Goal: Find specific page/section: Find specific page/section

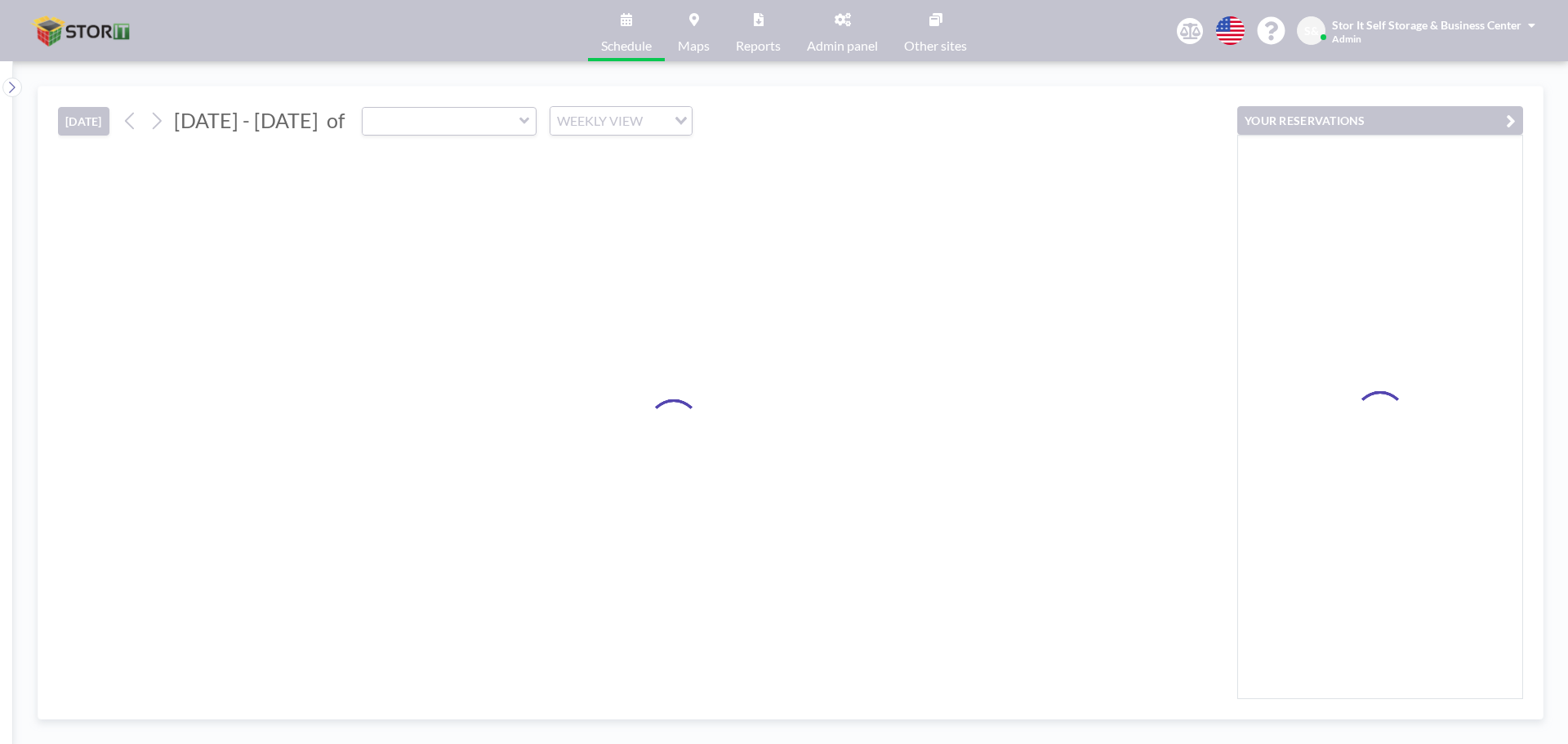
type input "Ford"
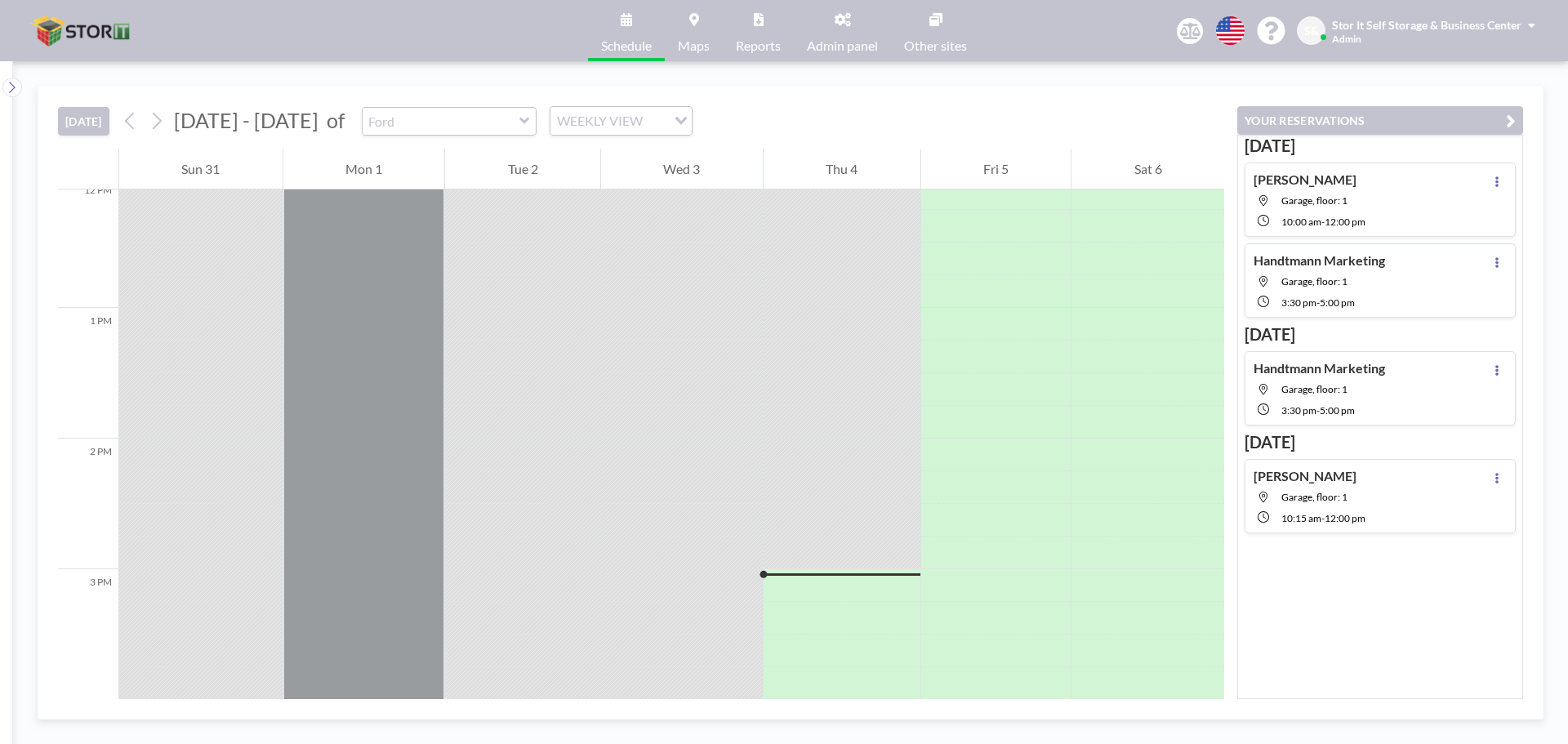
scroll to position [1683, 0]
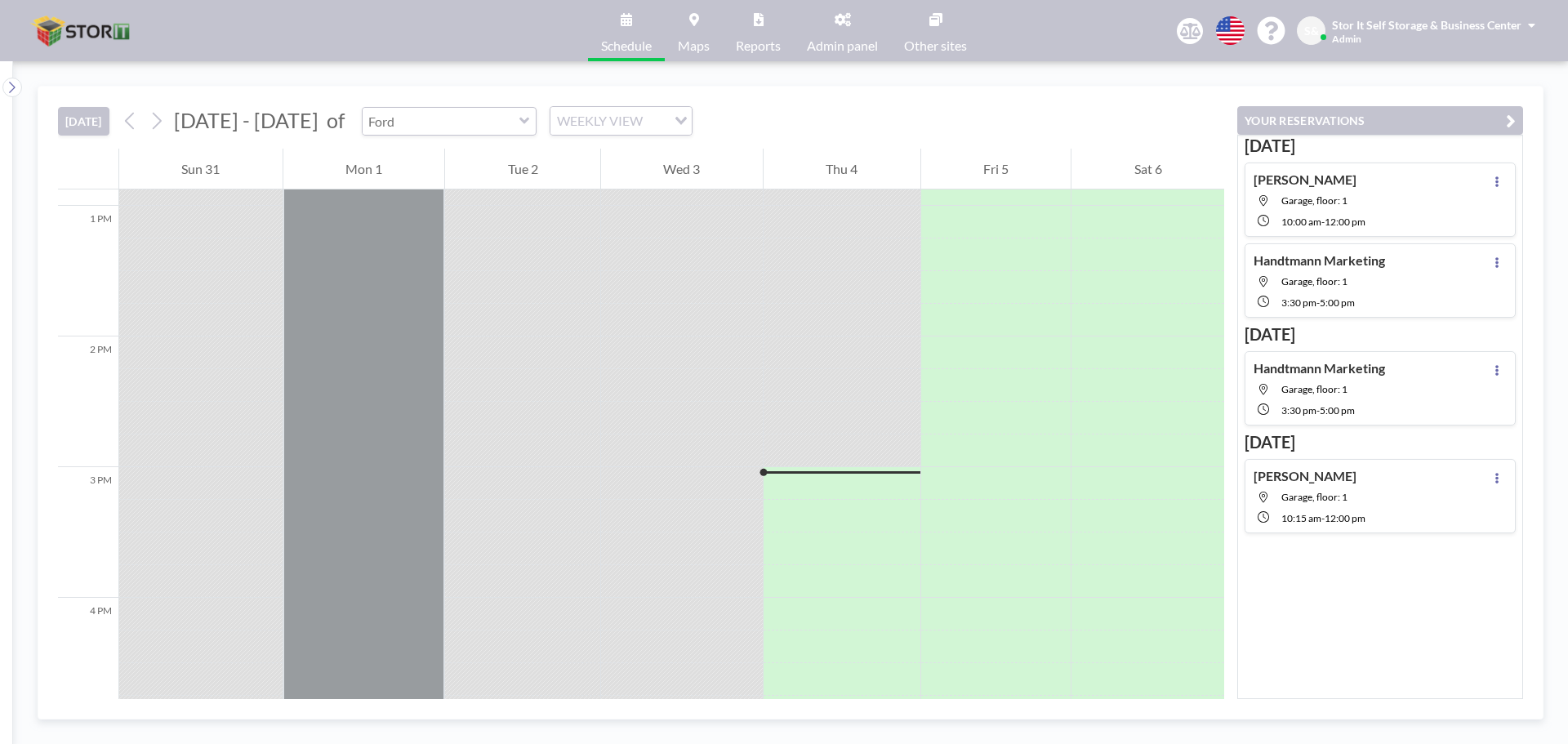
click at [431, 117] on input "text" at bounding box center [441, 121] width 157 height 27
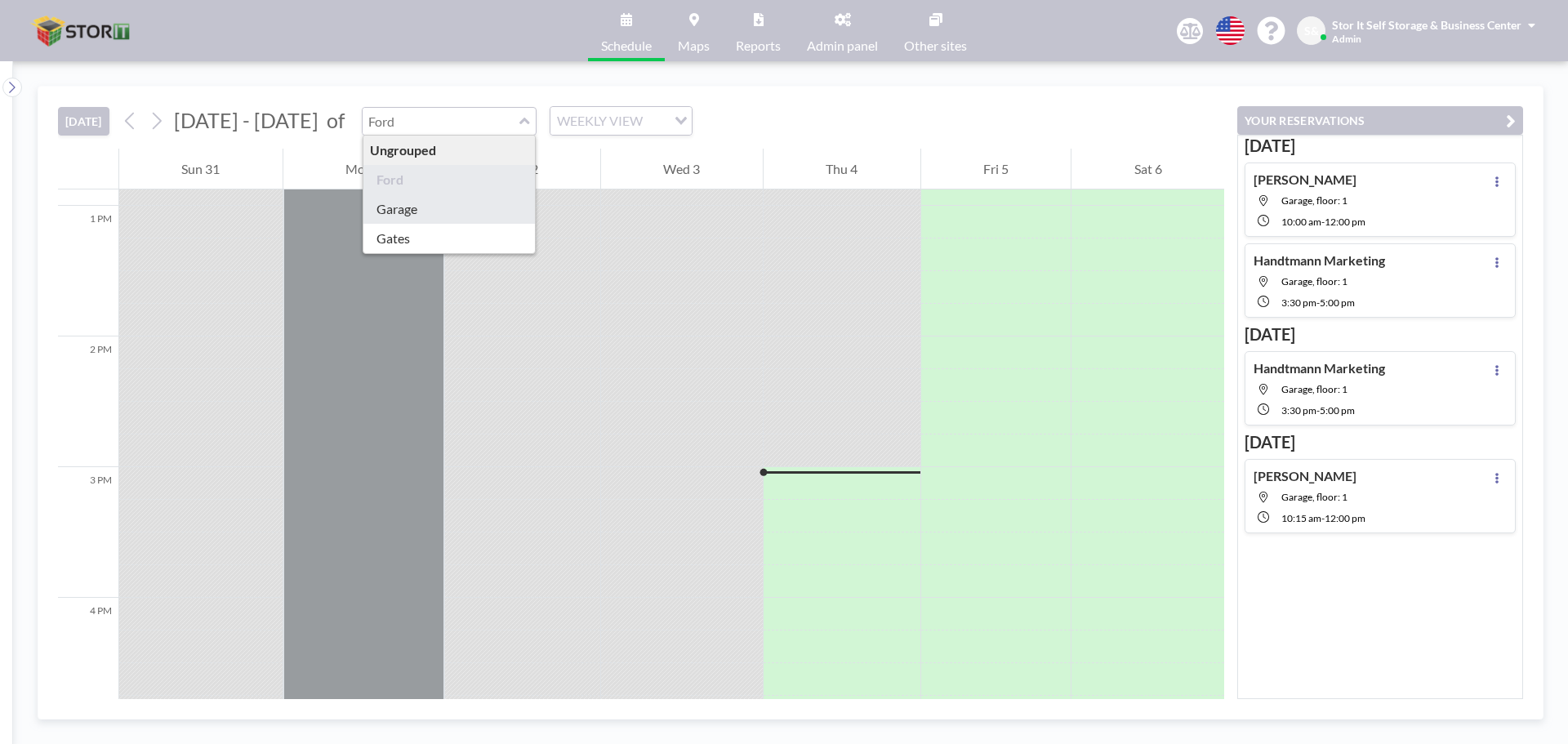
type input "Garage"
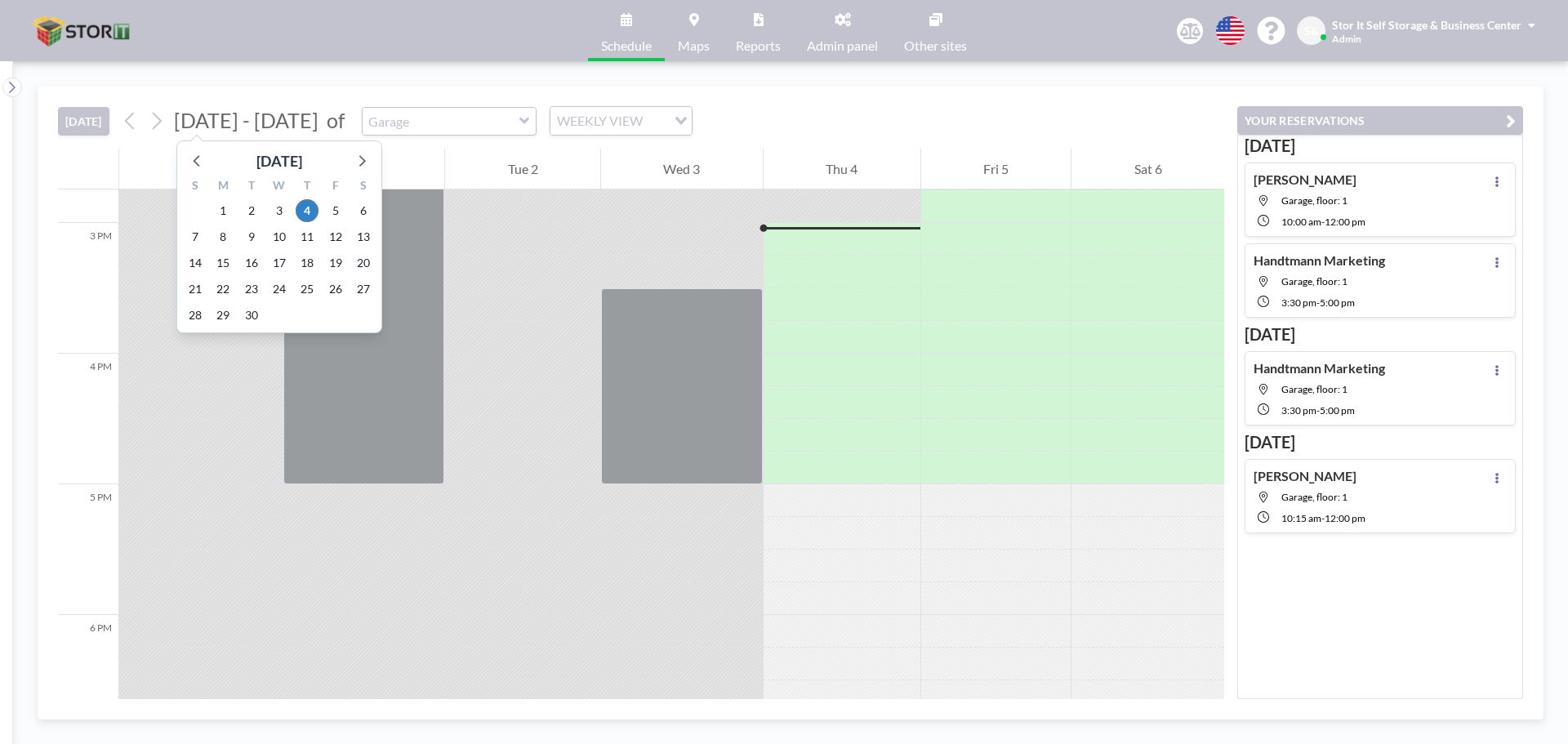
scroll to position [1927, 0]
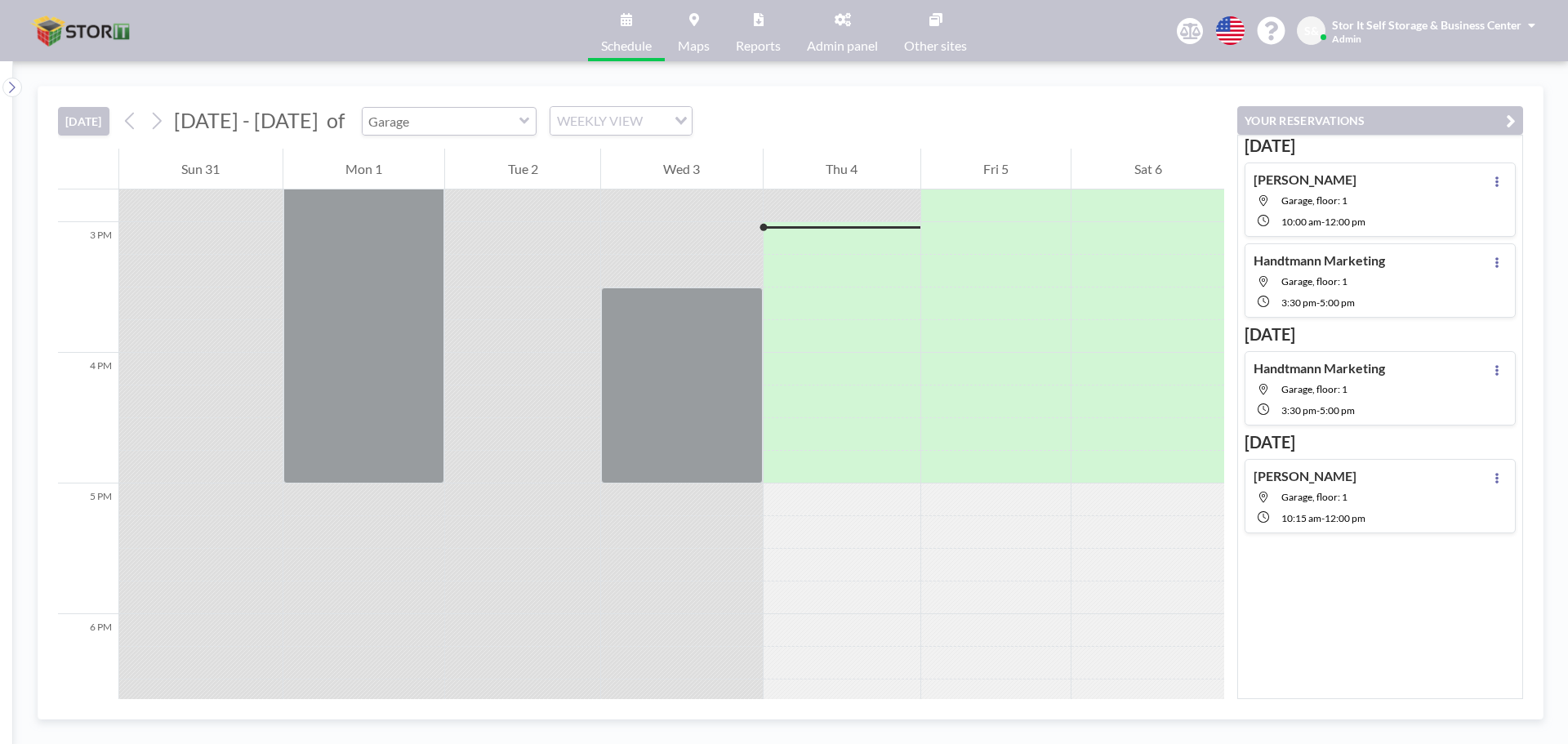
click at [462, 125] on input "text" at bounding box center [441, 121] width 157 height 27
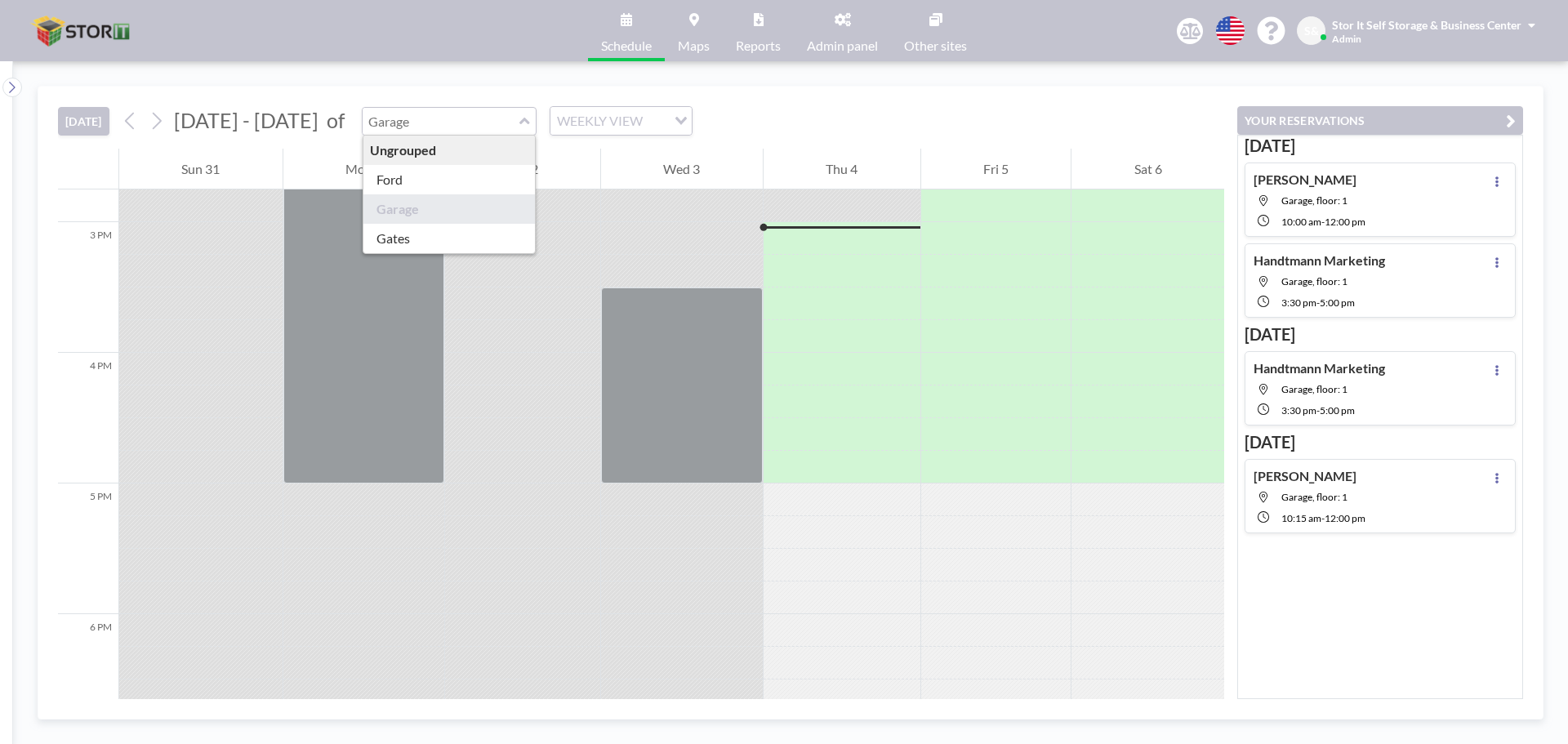
type input "Garage"
click at [624, 122] on div "WEEKLY VIEW" at bounding box center [608, 119] width 116 height 25
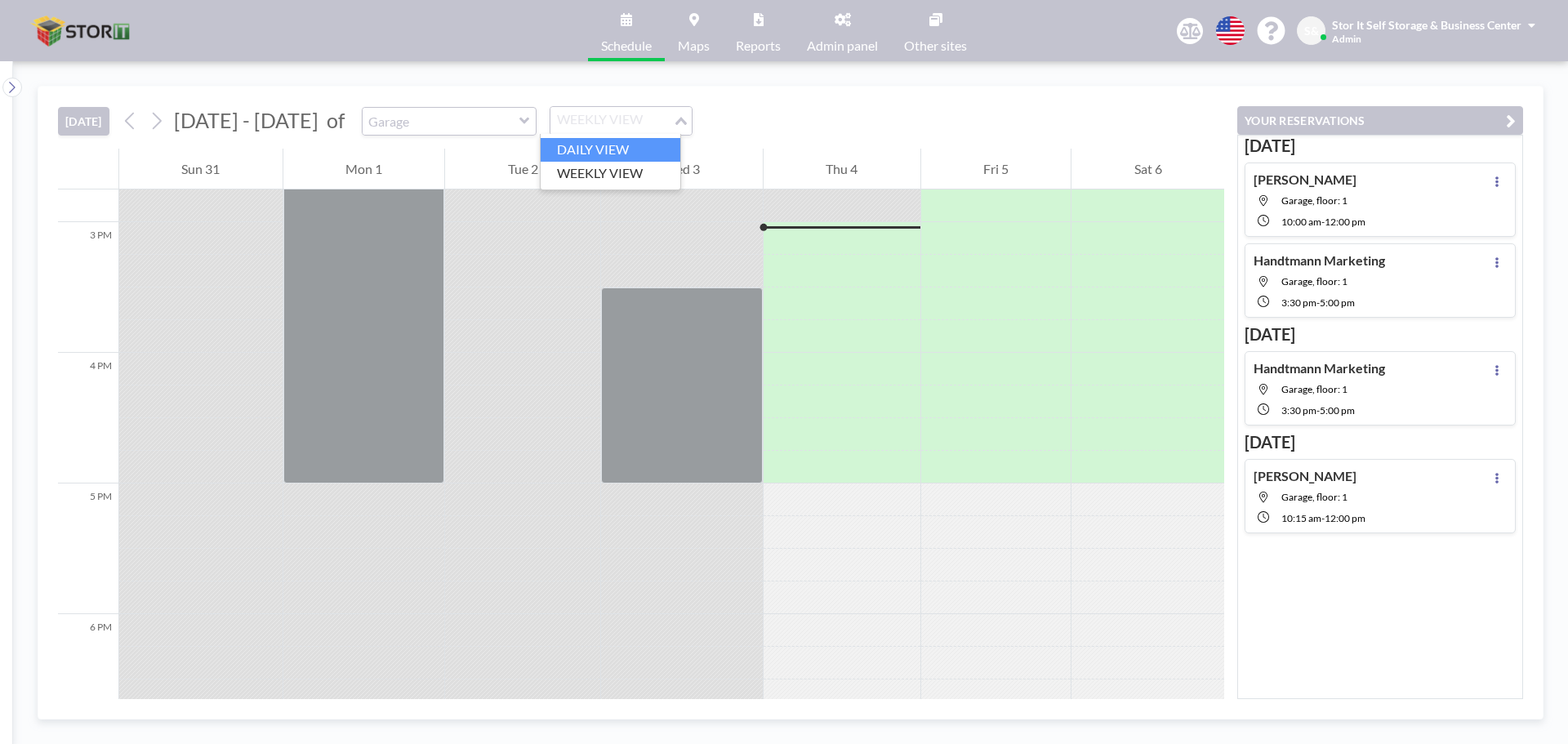
click at [618, 148] on li "DAILY VIEW" at bounding box center [611, 150] width 140 height 24
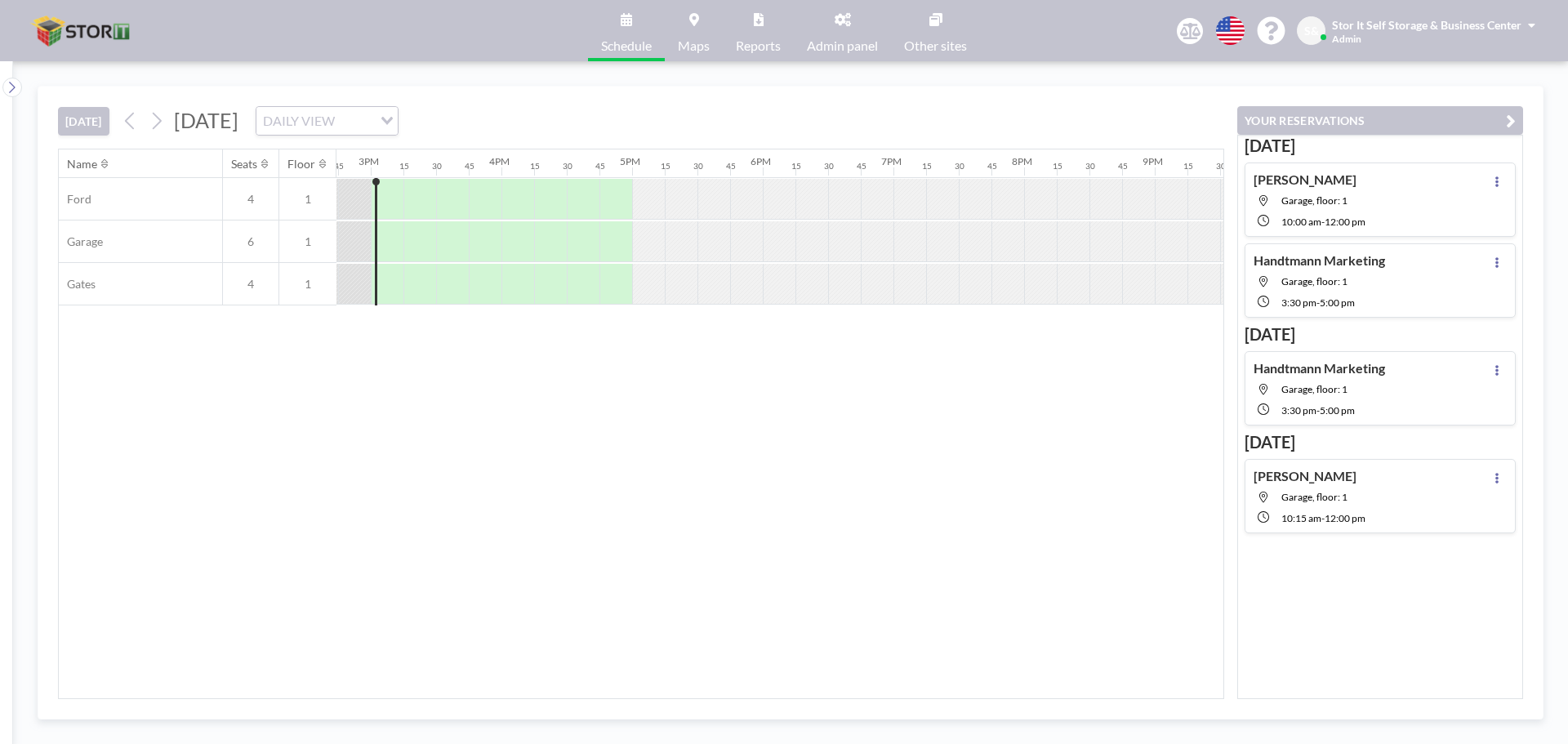
scroll to position [0, 1927]
click at [159, 125] on icon at bounding box center [156, 120] width 15 height 25
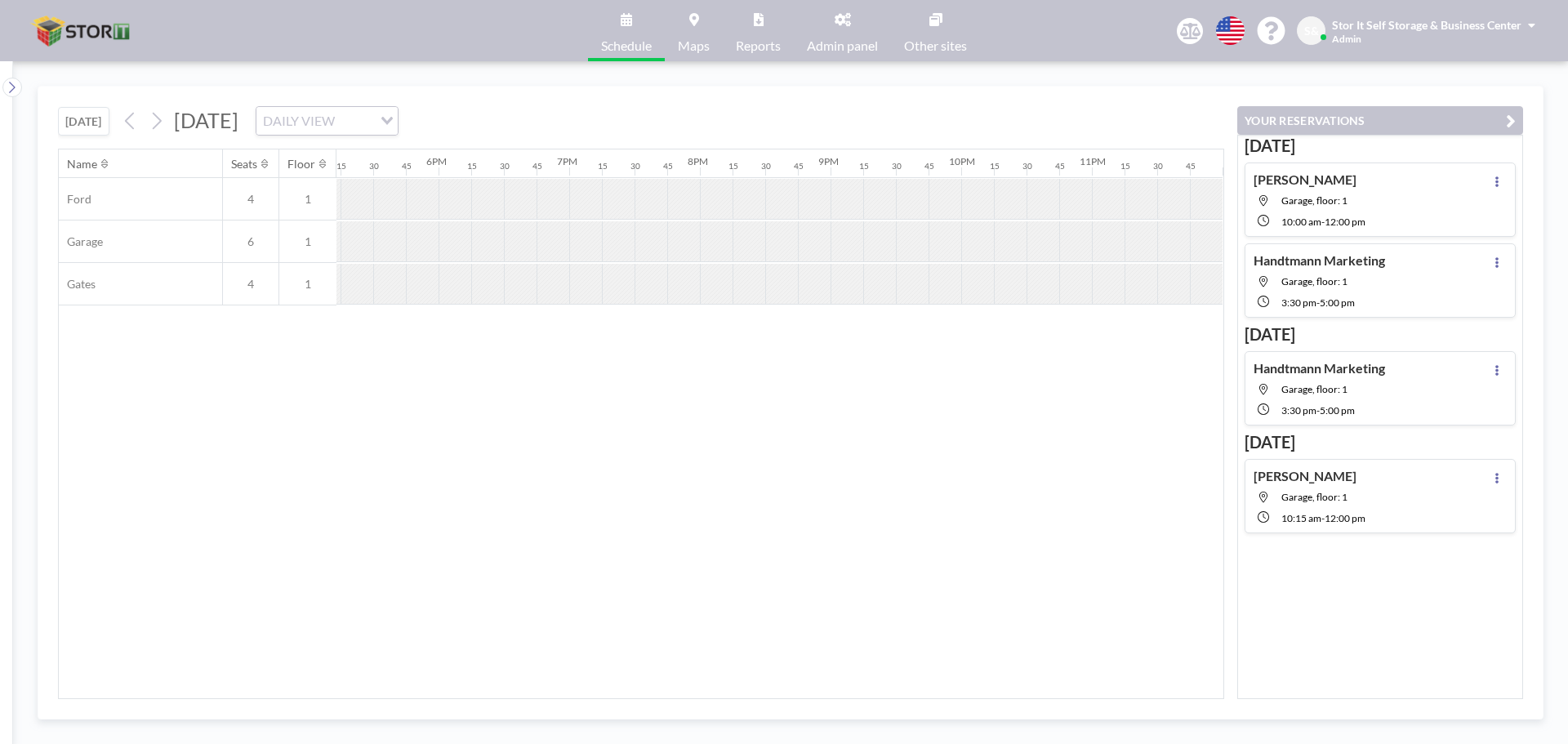
scroll to position [0, 1013]
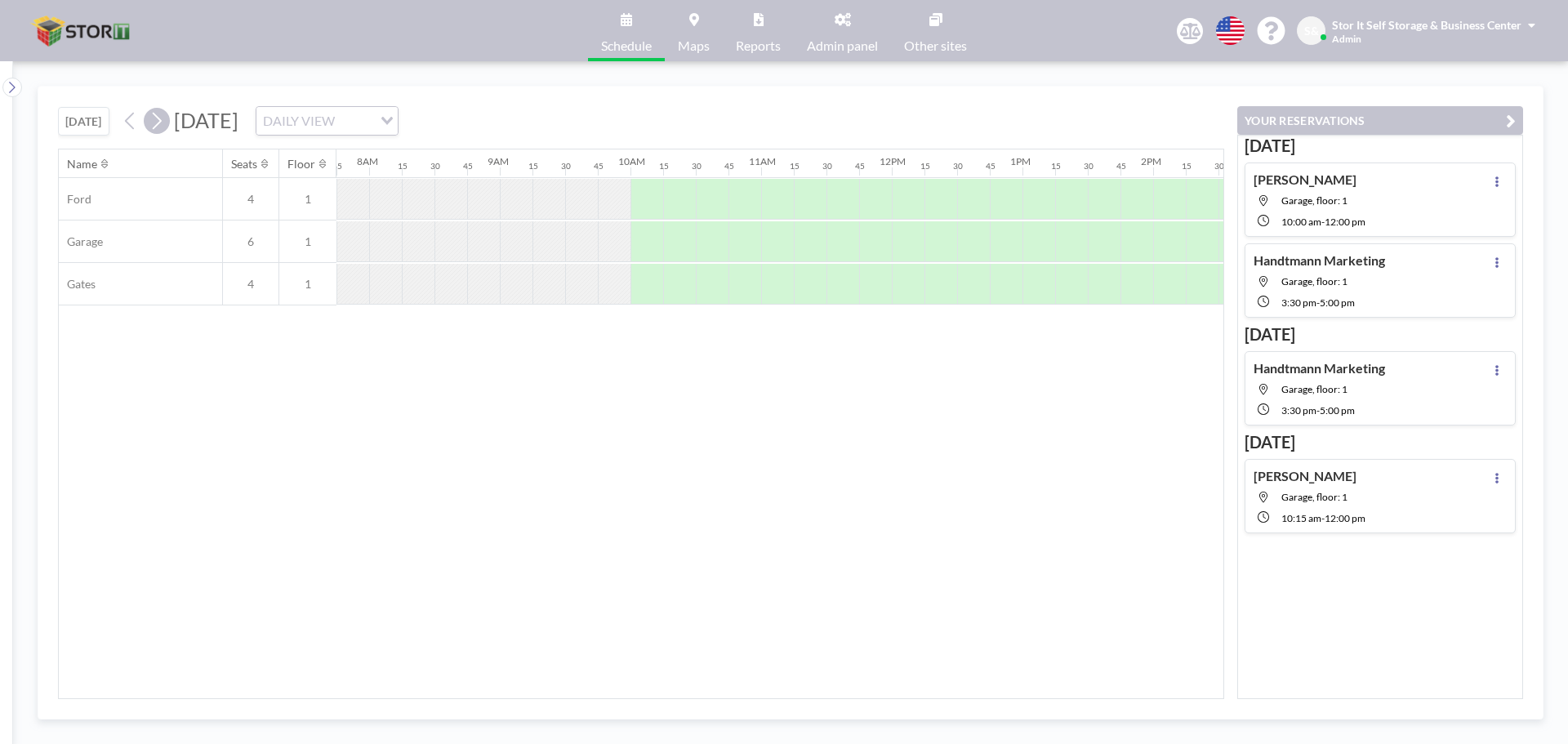
click at [162, 116] on icon at bounding box center [156, 120] width 15 height 25
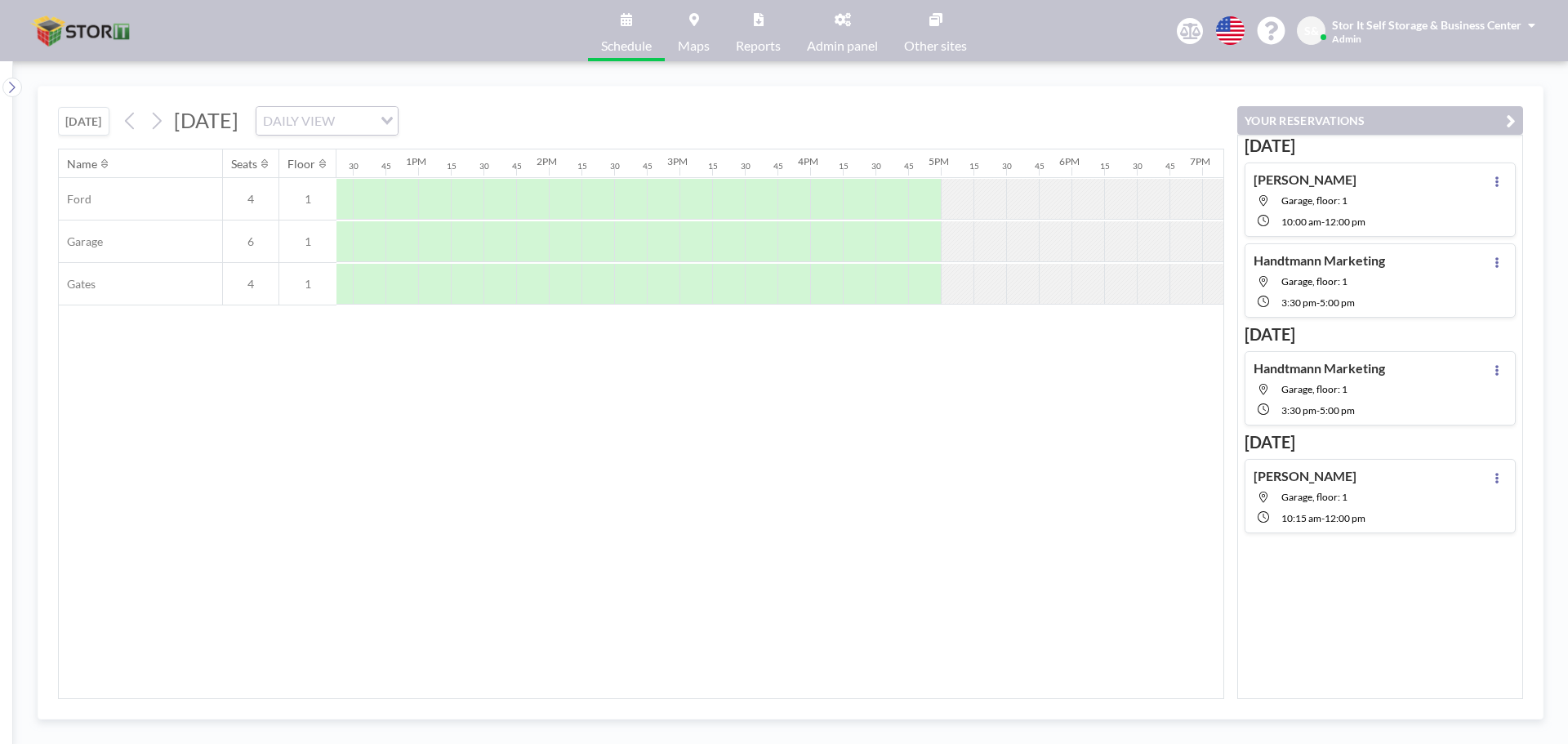
scroll to position [0, 2250]
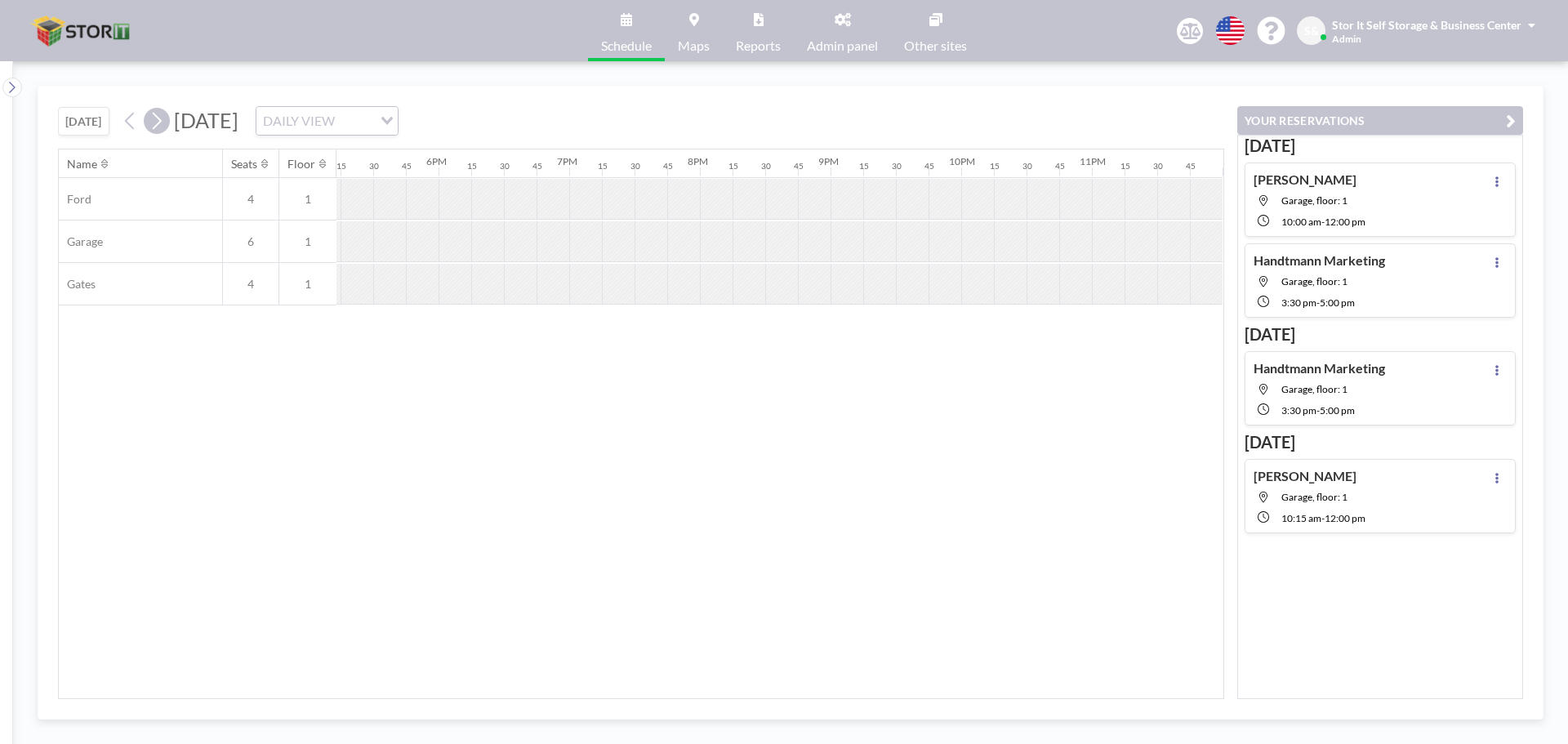
click at [160, 122] on icon at bounding box center [156, 120] width 15 height 25
click at [161, 125] on icon at bounding box center [157, 121] width 9 height 17
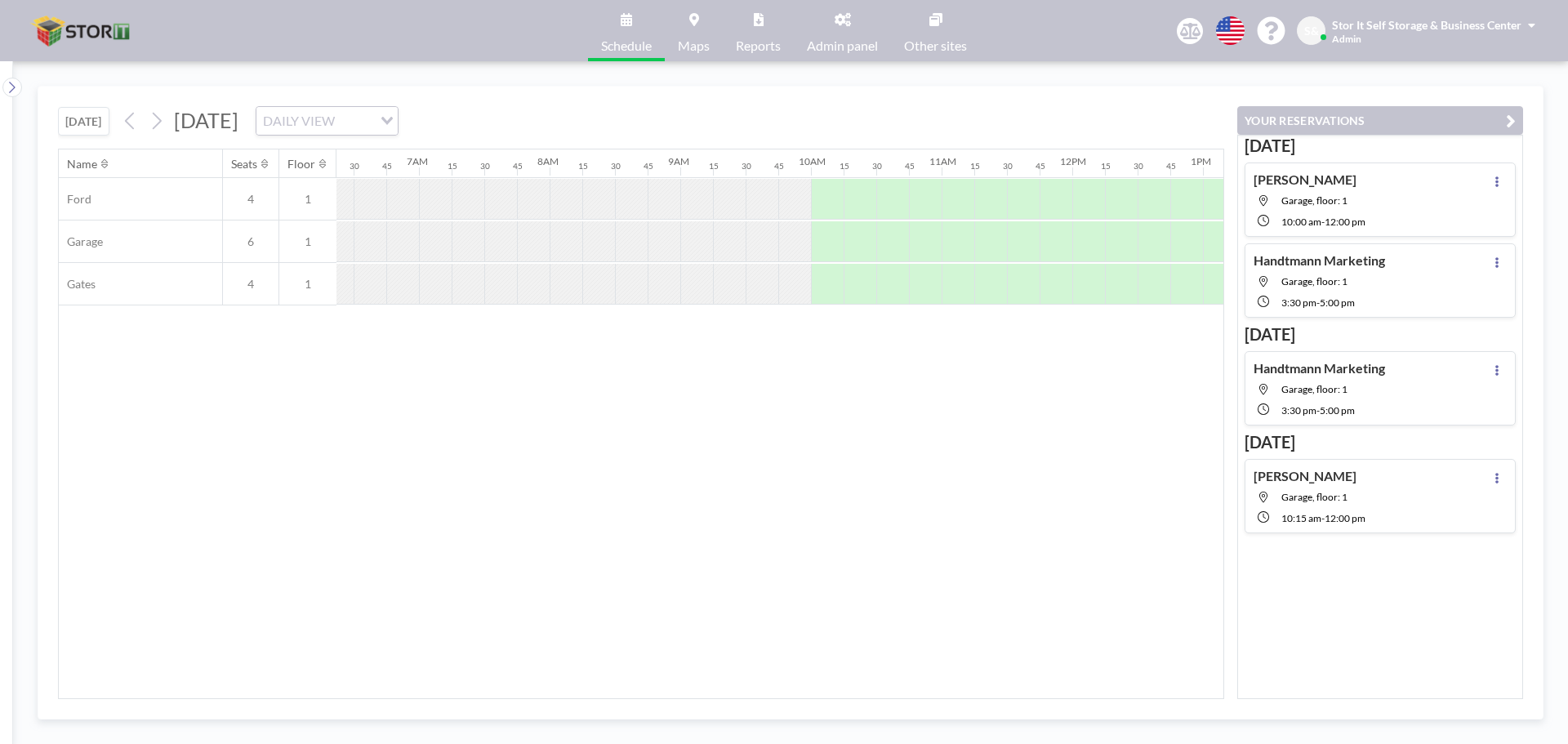
scroll to position [0, 440]
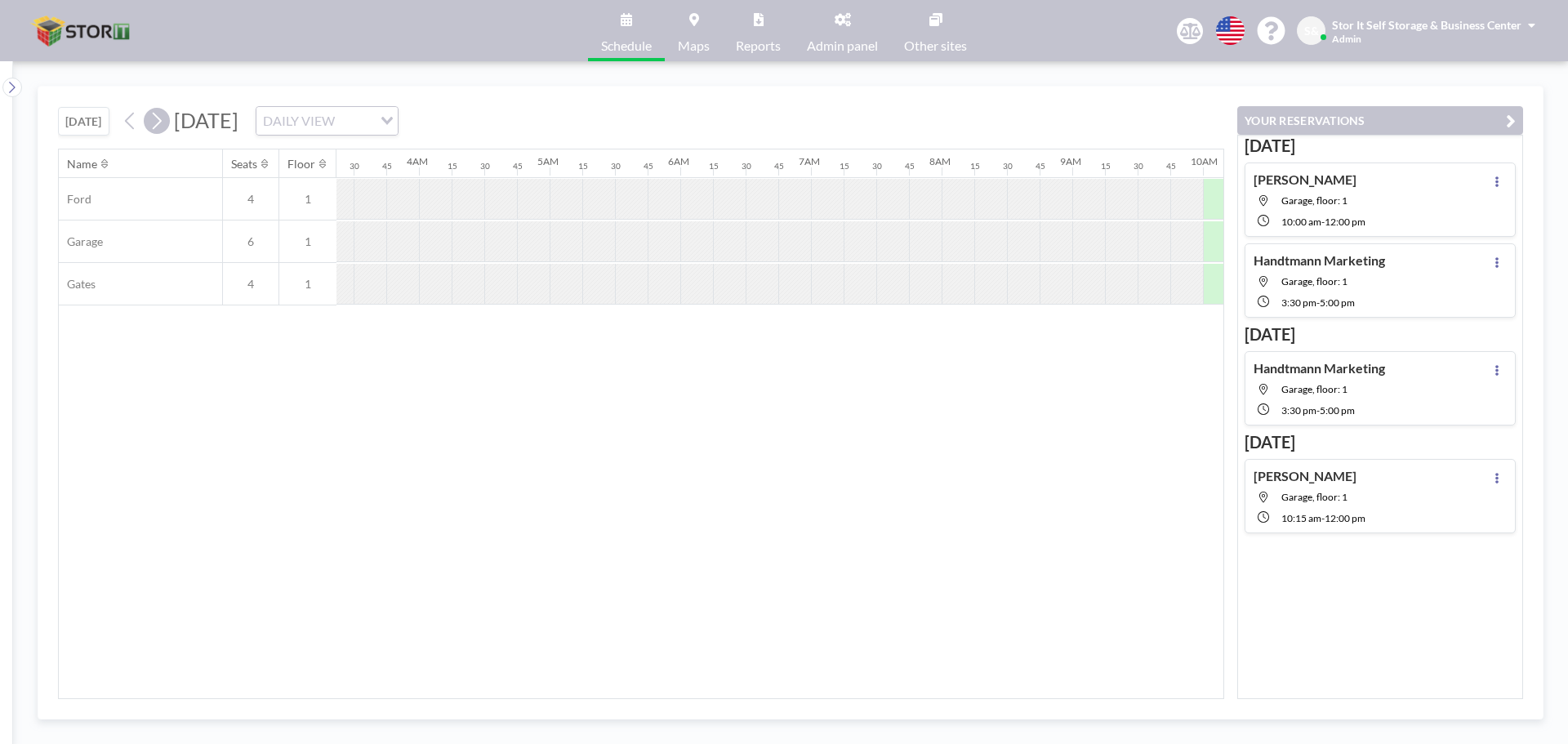
click at [162, 125] on icon at bounding box center [156, 120] width 15 height 25
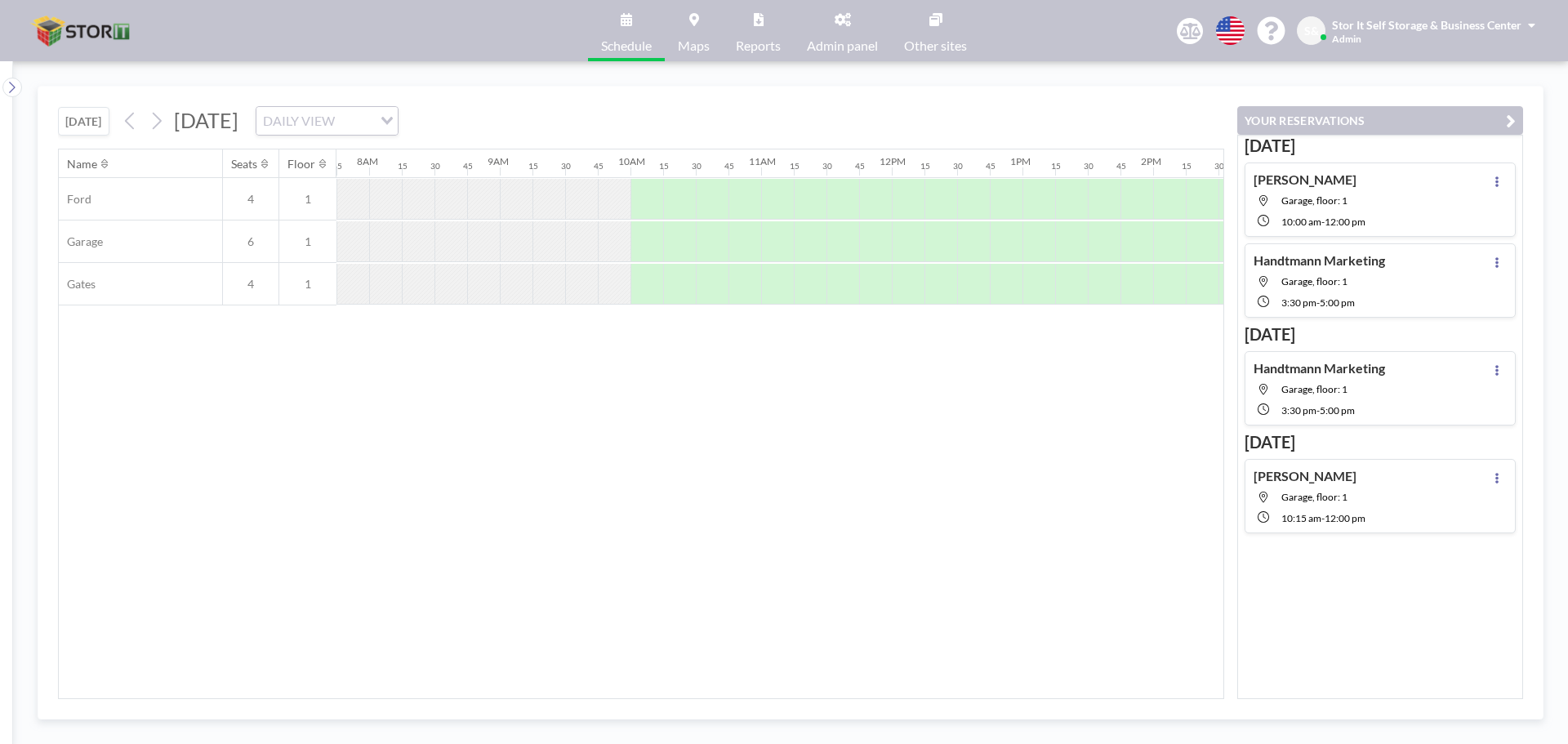
click at [162, 125] on icon at bounding box center [156, 120] width 15 height 25
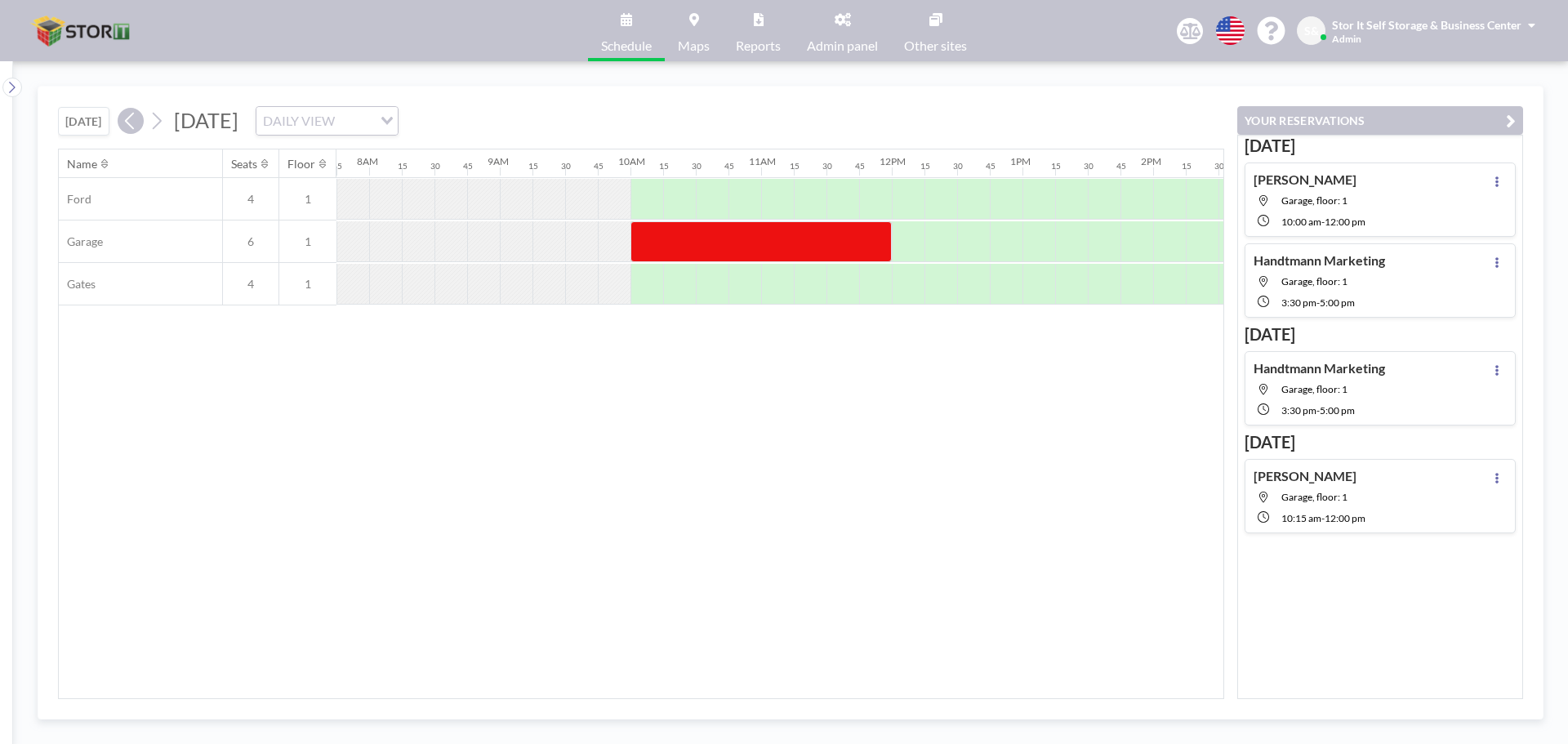
click at [130, 115] on icon at bounding box center [131, 120] width 15 height 25
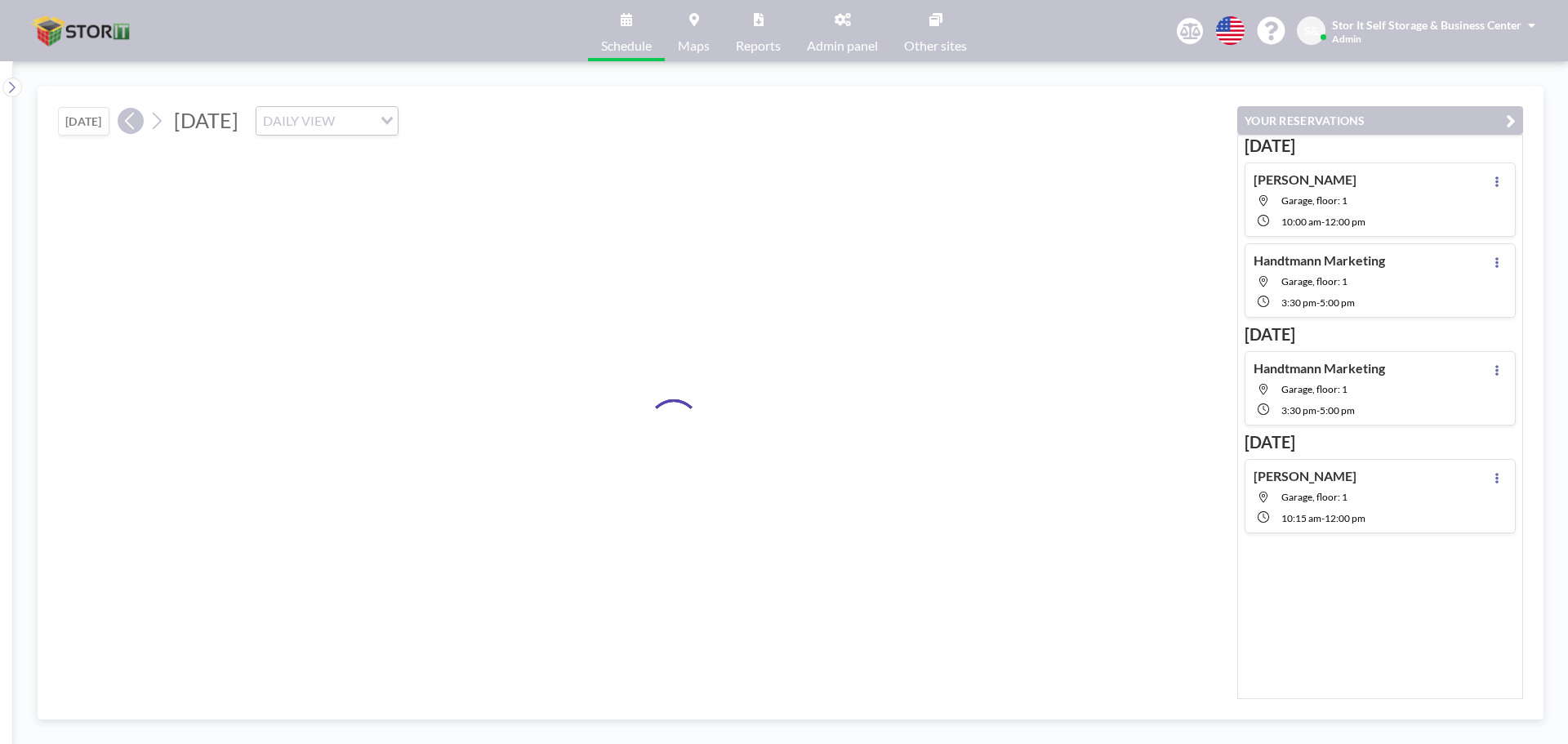
click at [130, 115] on icon at bounding box center [131, 120] width 15 height 25
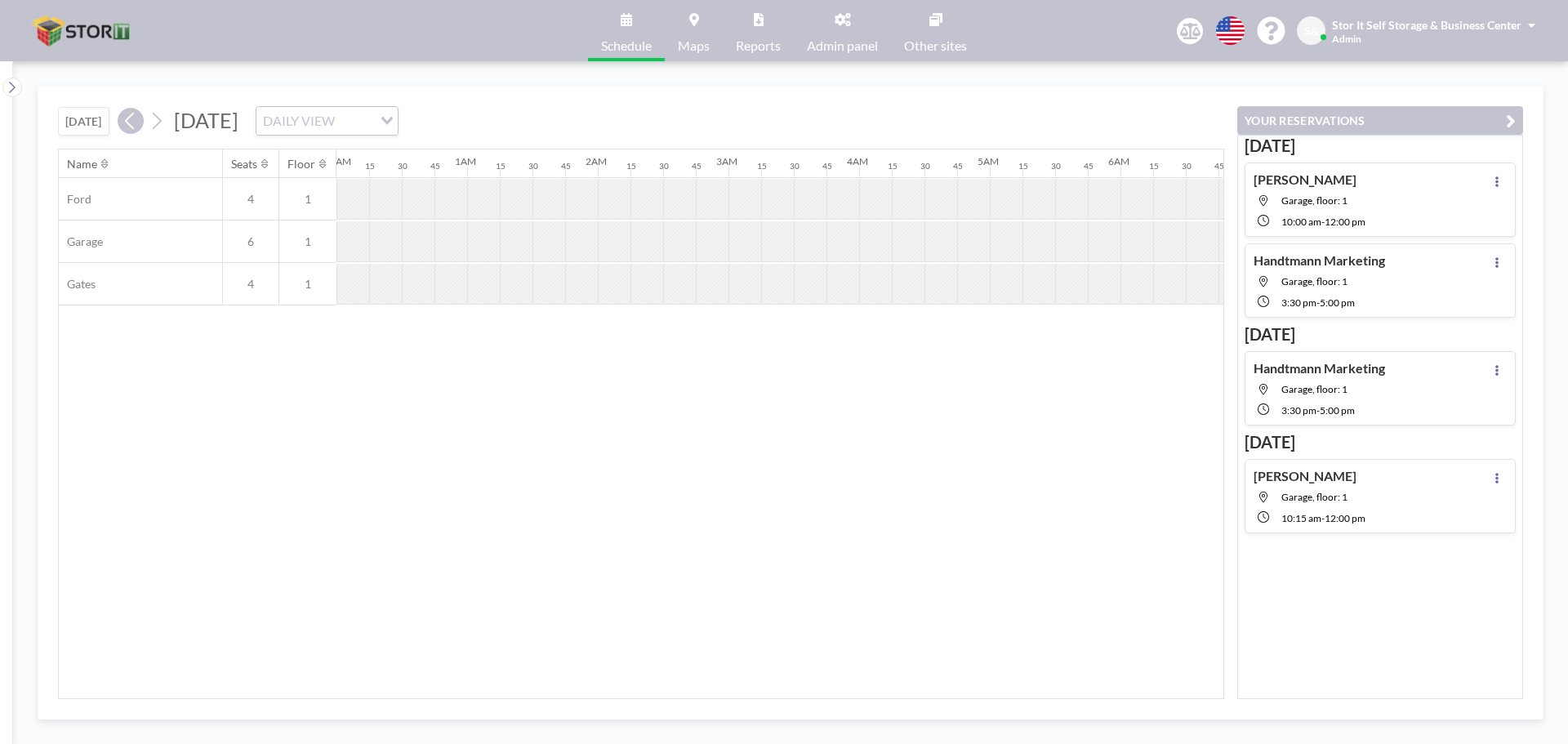
scroll to position [0, 0]
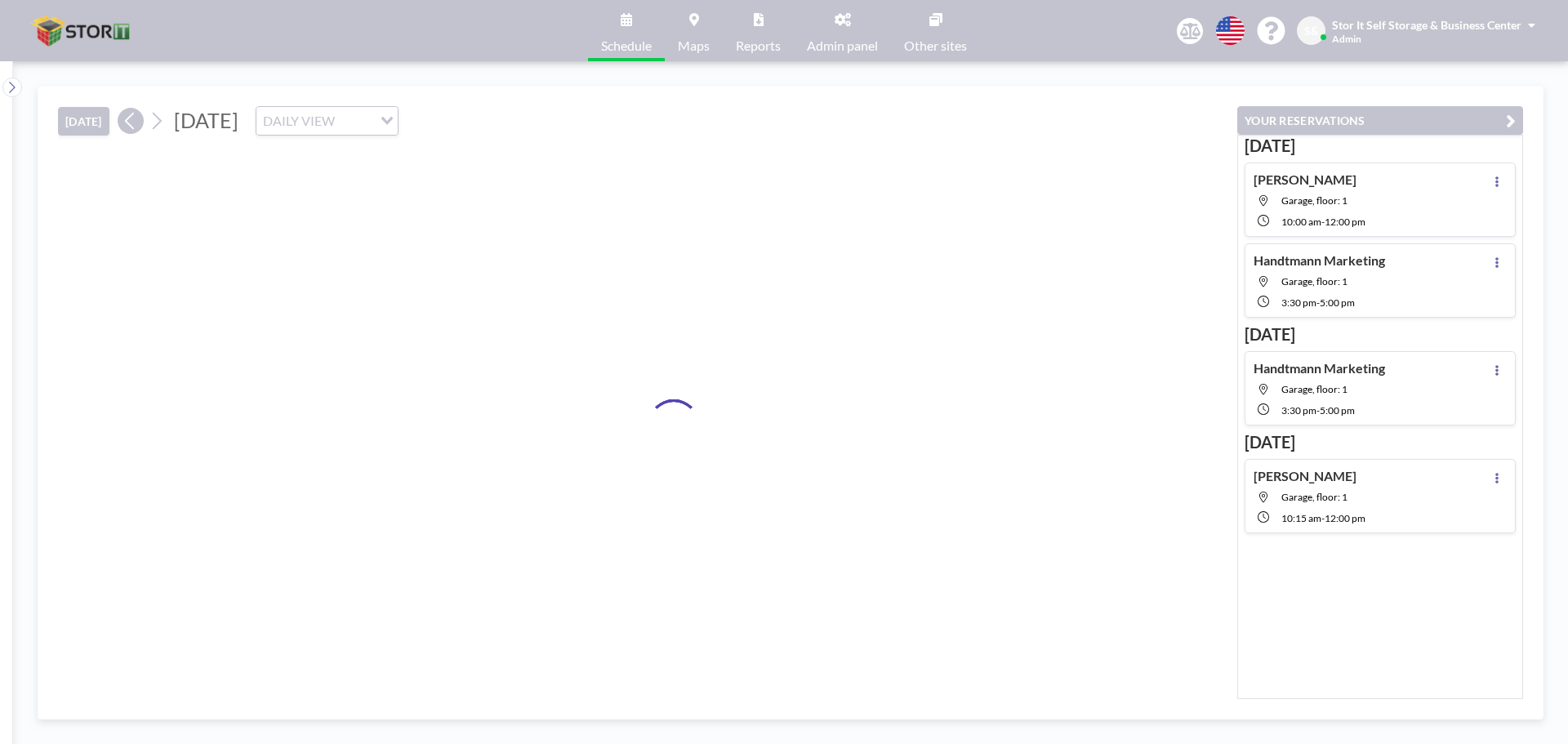
click at [130, 115] on icon at bounding box center [131, 120] width 15 height 25
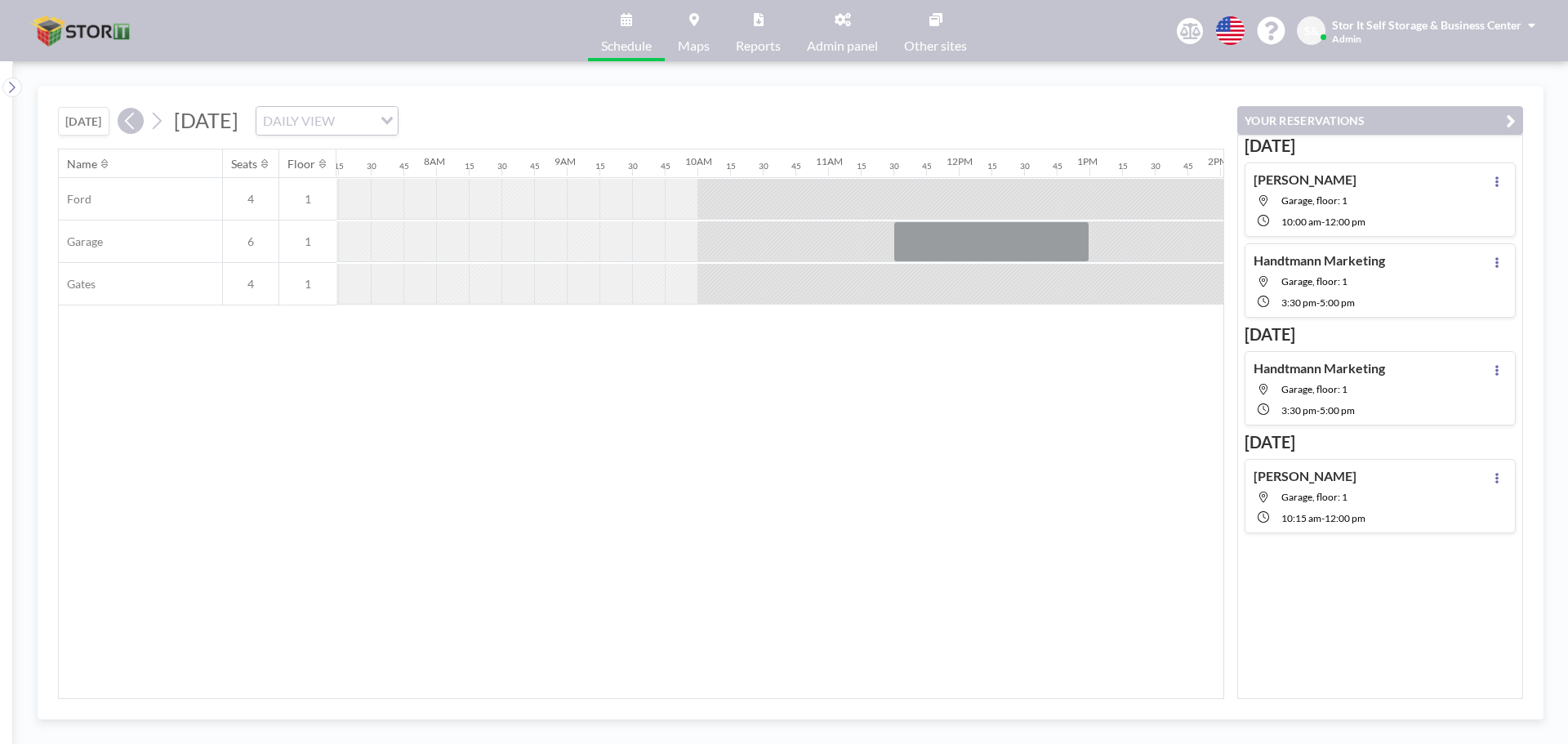
scroll to position [0, 1013]
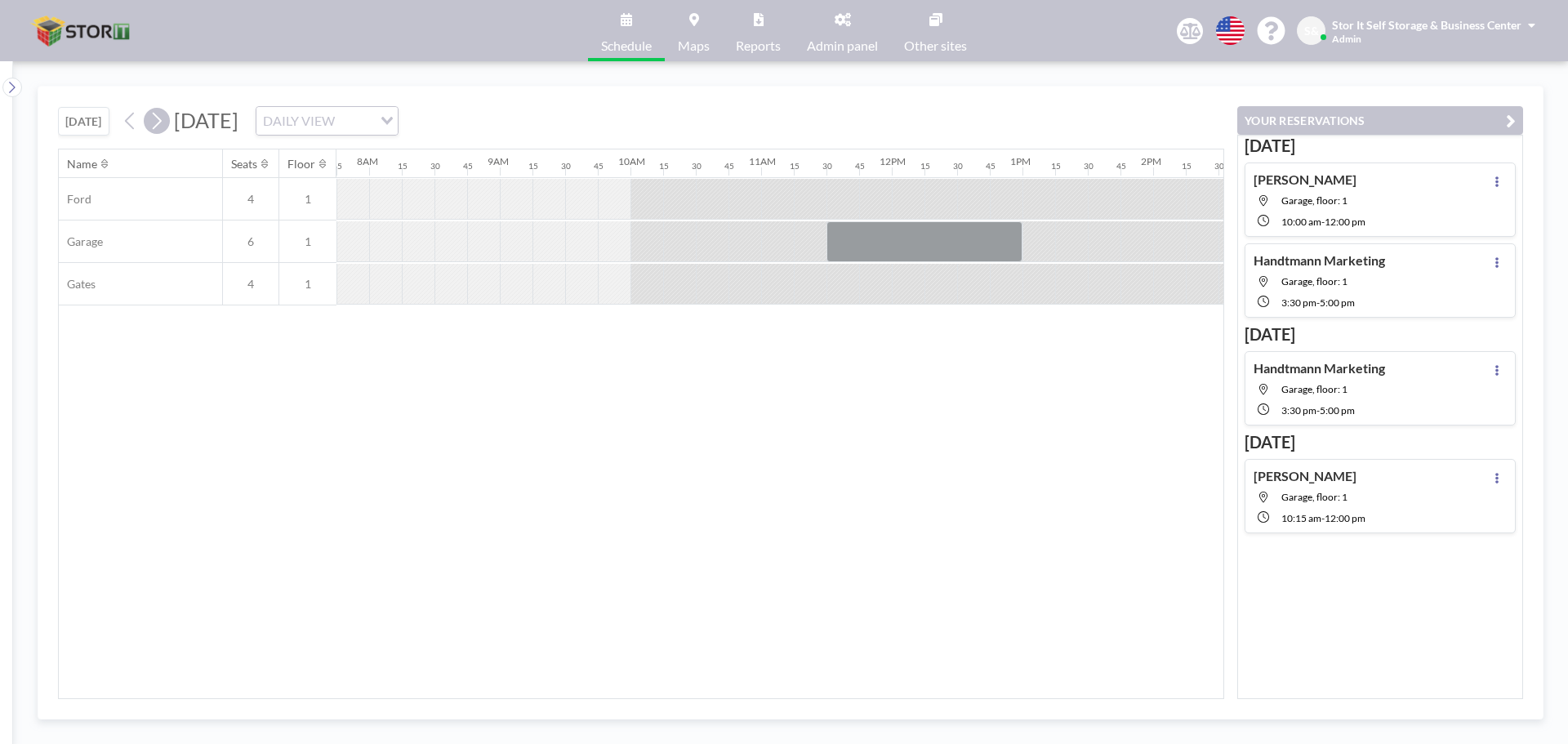
click at [164, 119] on icon at bounding box center [156, 120] width 15 height 25
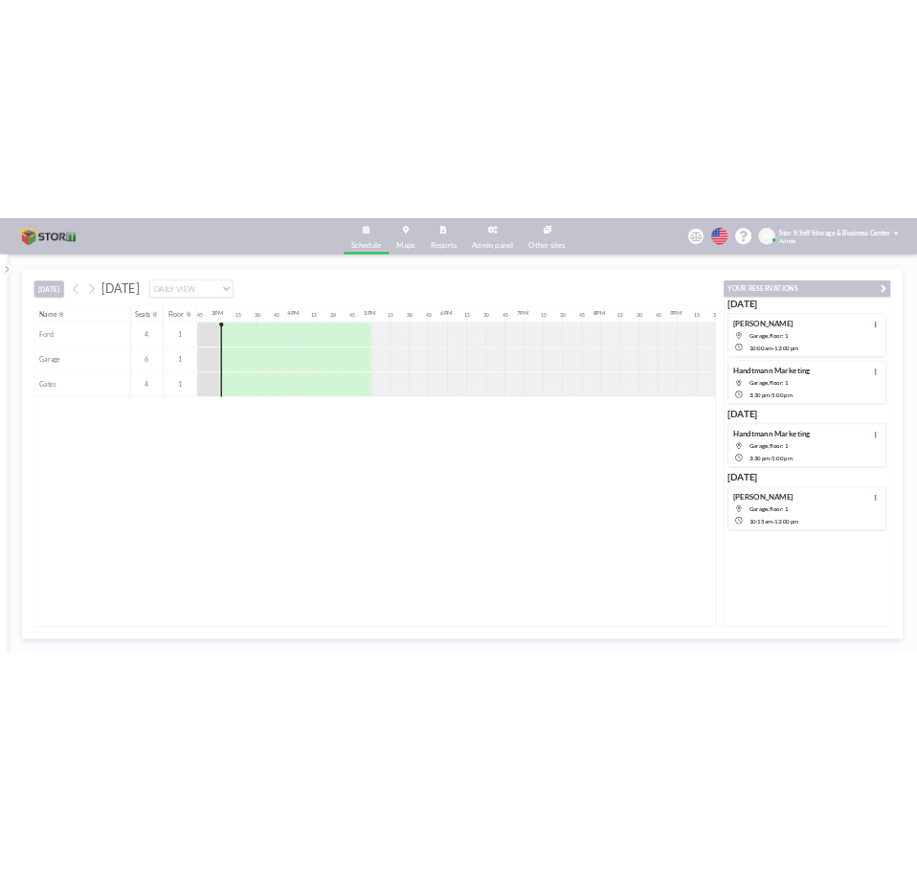
scroll to position [0, 2259]
